Goal: Information Seeking & Learning: Learn about a topic

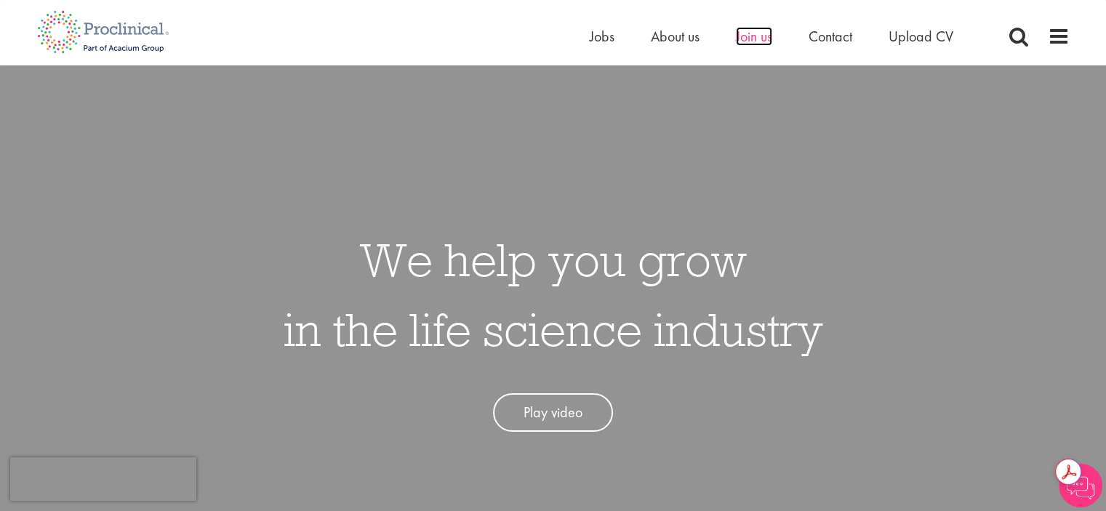
click at [759, 34] on span "Join us" at bounding box center [754, 36] width 36 height 19
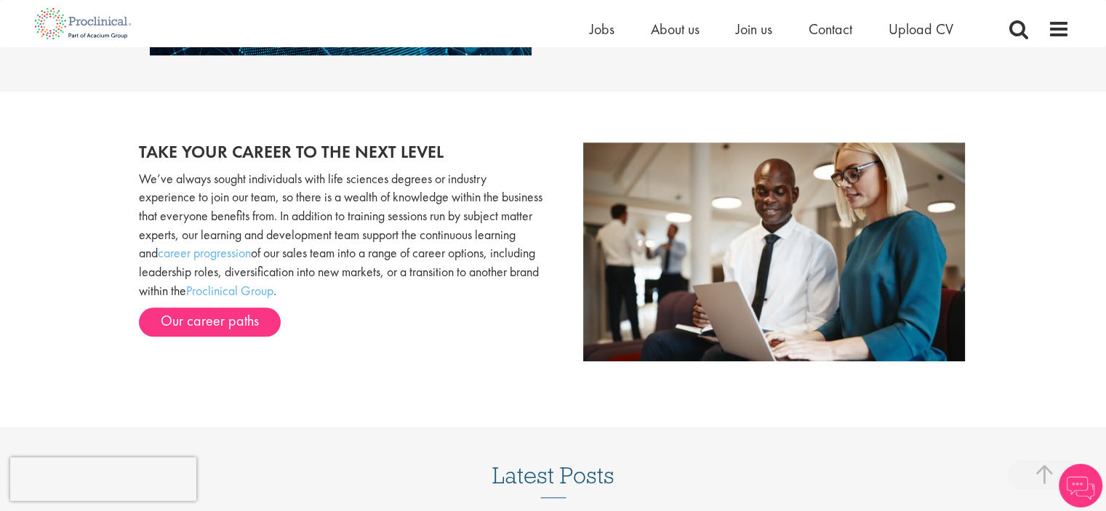
scroll to position [1445, 0]
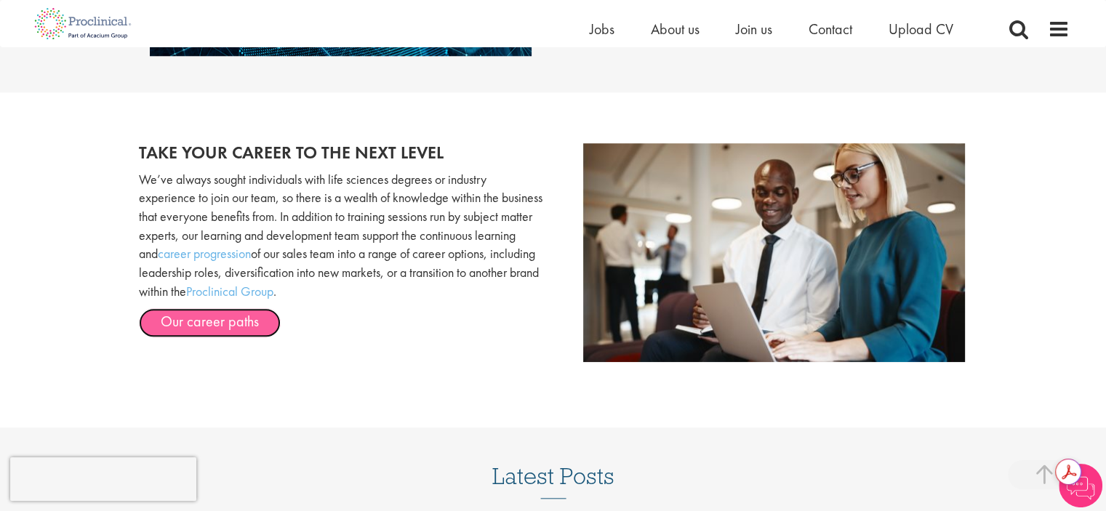
click at [209, 321] on link "Our career paths" at bounding box center [210, 322] width 142 height 29
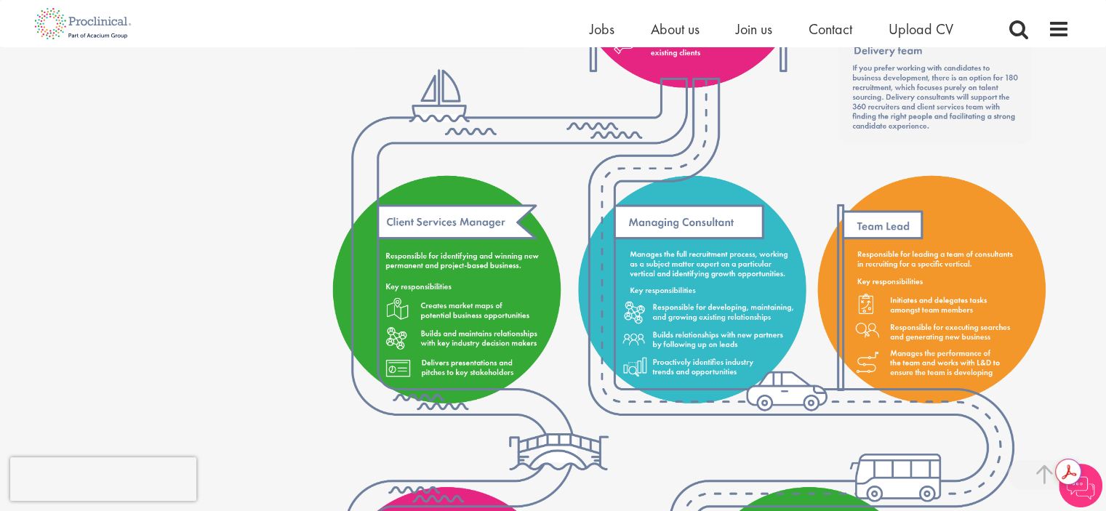
scroll to position [1573, 0]
